Goal: Go to known website: Access a specific website the user already knows

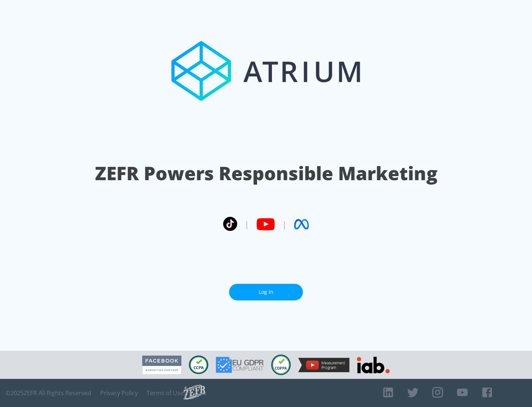
click at [266, 289] on link "Log In" at bounding box center [266, 292] width 74 height 17
